Goal: Information Seeking & Learning: Learn about a topic

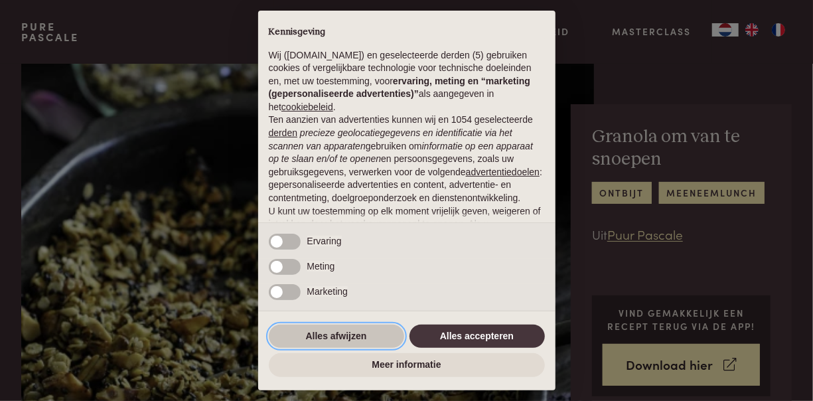
click at [378, 336] on button "Alles afwijzen" at bounding box center [336, 337] width 135 height 24
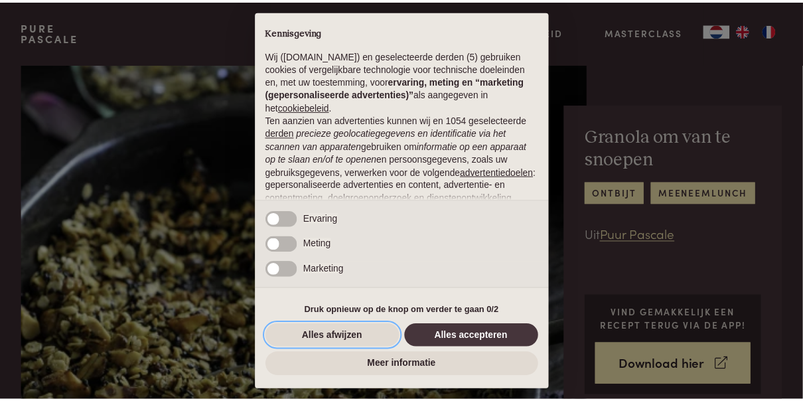
scroll to position [132, 0]
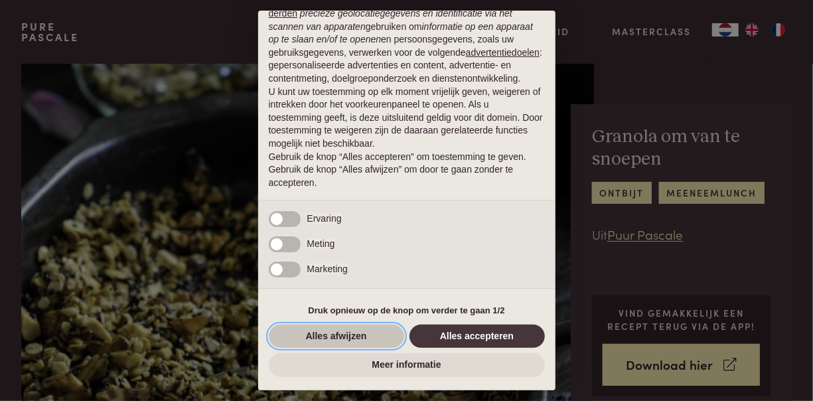
click at [346, 340] on button "Alles afwijzen" at bounding box center [336, 337] width 135 height 24
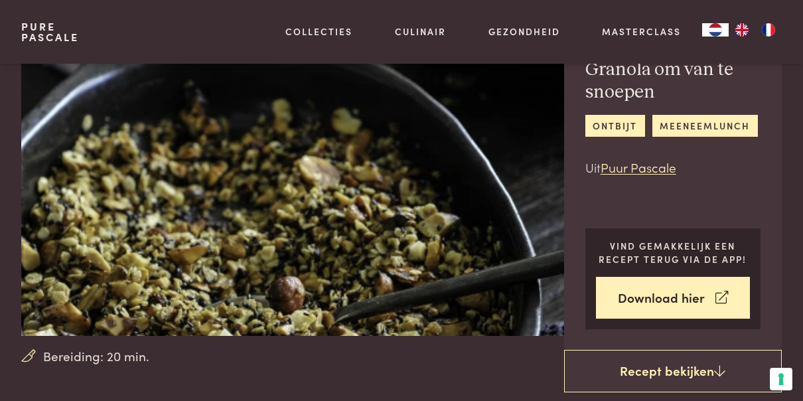
scroll to position [0, 0]
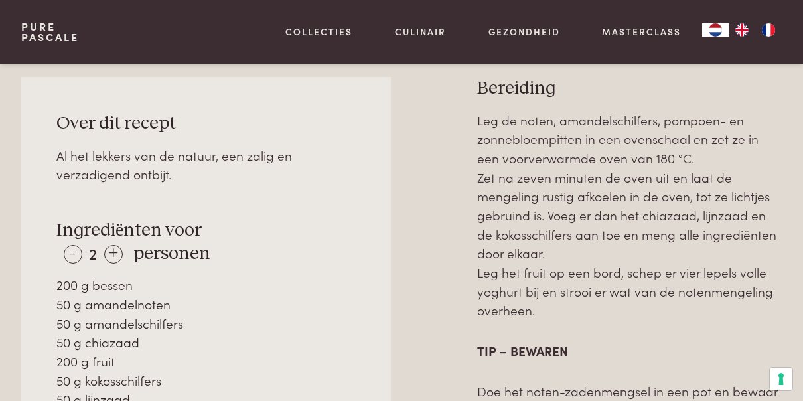
scroll to position [510, 0]
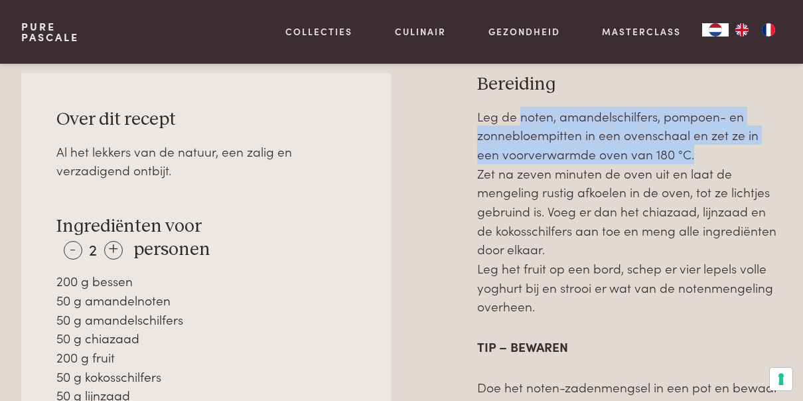
drag, startPoint x: 522, startPoint y: 115, endPoint x: 722, endPoint y: 146, distance: 202.2
click at [722, 146] on p "Leg de noten, amandelschilfers, pompoen- en zonnebloempitten in een ovenschaal …" at bounding box center [629, 212] width 305 height 210
